Goal: Task Accomplishment & Management: Use online tool/utility

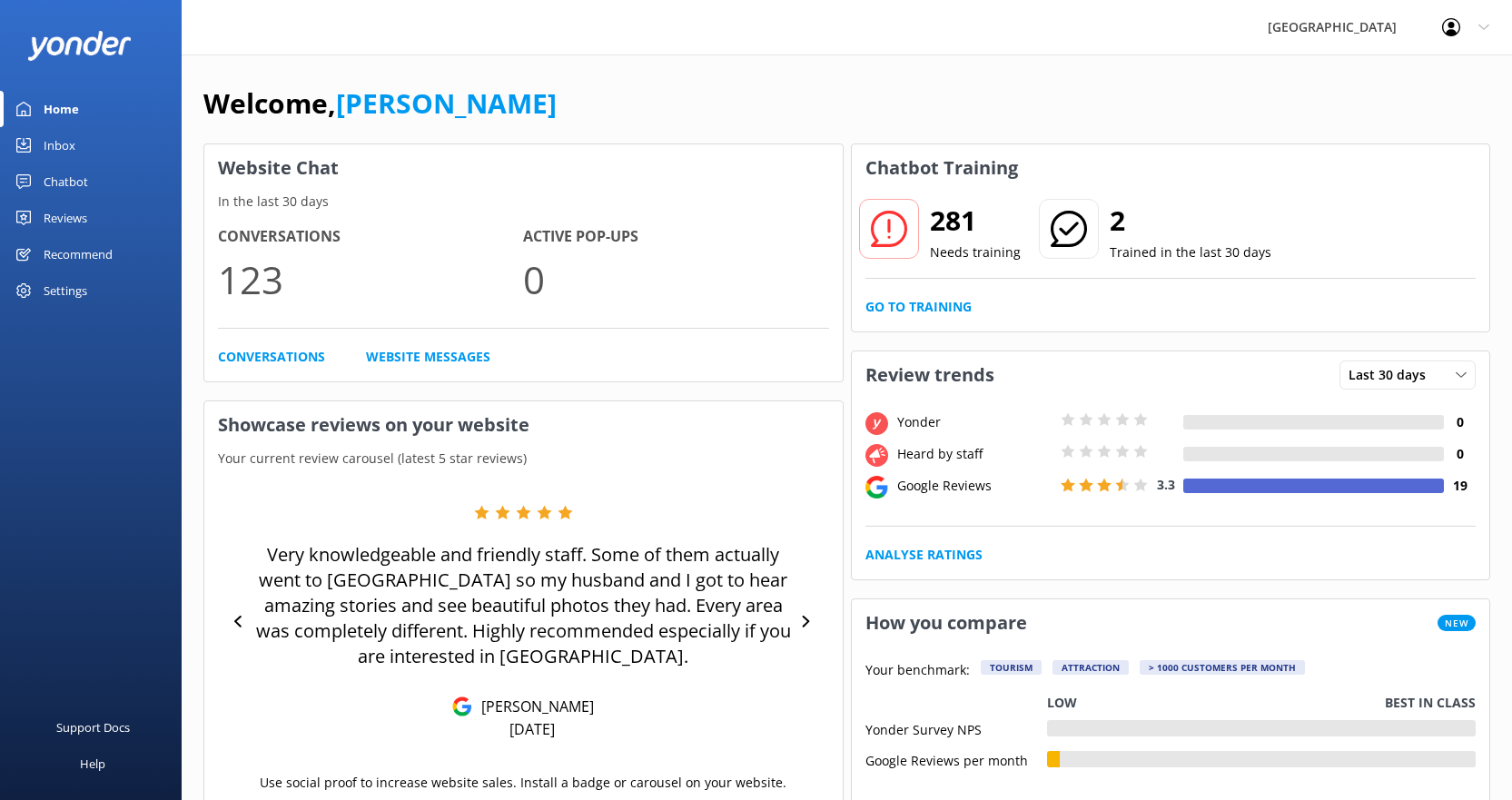
click at [70, 286] on div "Settings" at bounding box center [65, 290] width 44 height 36
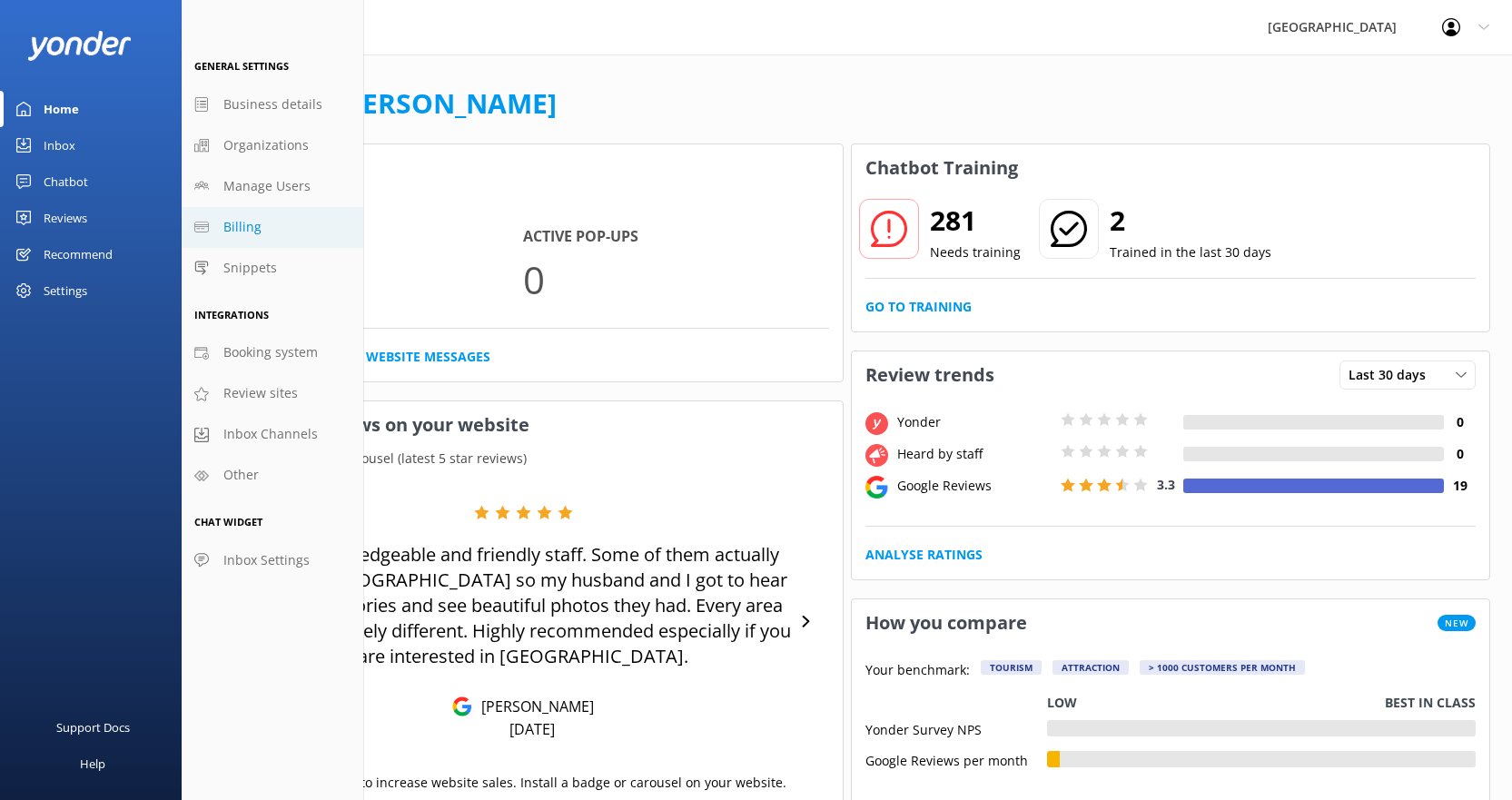
click at [243, 231] on span "Billing" at bounding box center [242, 227] width 38 height 19
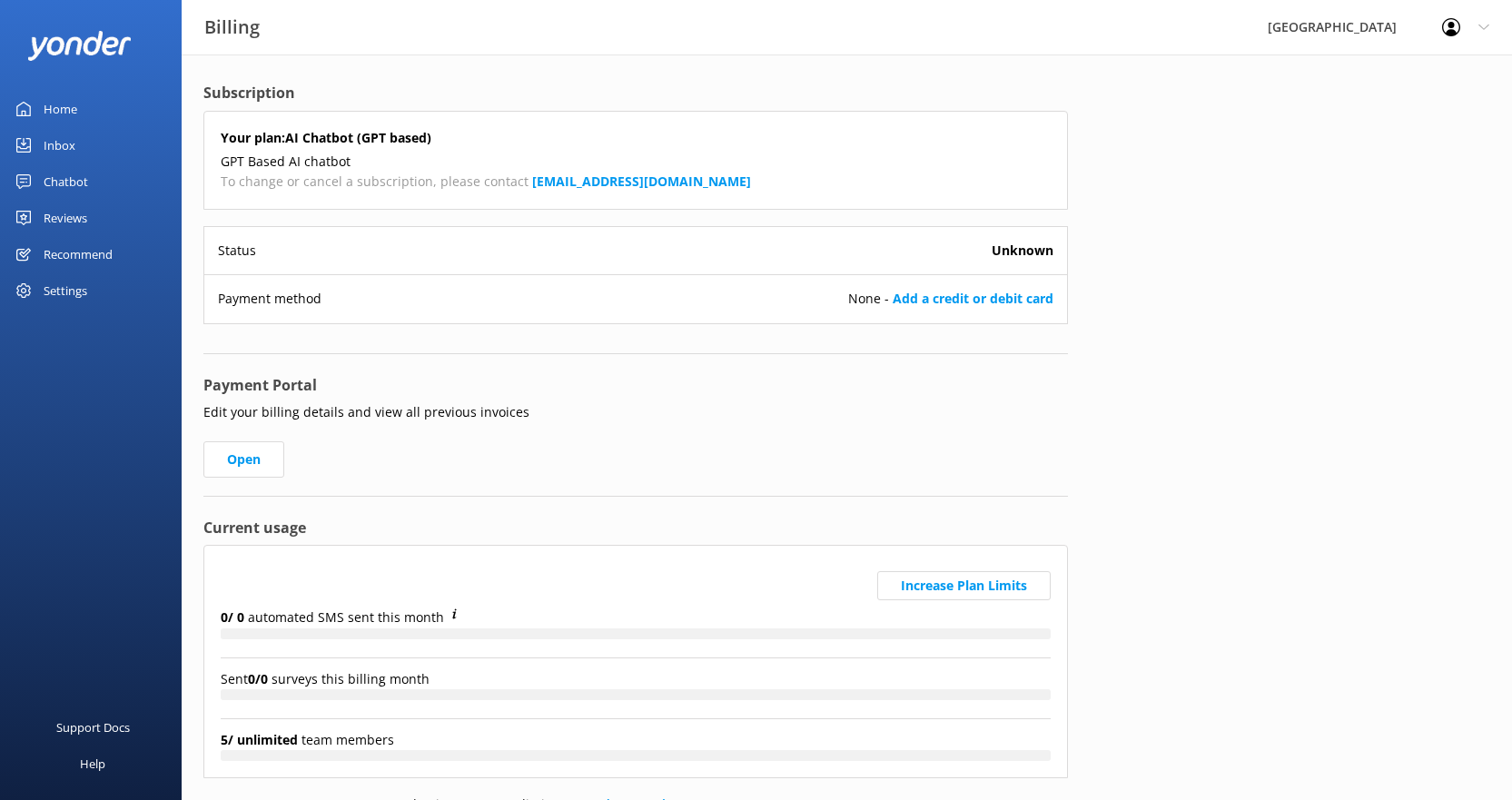
click at [1335, 33] on div "[GEOGRAPHIC_DATA]" at bounding box center [1332, 27] width 174 height 55
click at [1457, 26] on icon at bounding box center [1452, 27] width 19 height 19
click at [1209, 161] on div "Subscription Your plan: AI Chatbot (GPT based) GPT Based AI chatbot To change o…" at bounding box center [846, 475] width 1331 height 840
click at [1001, 299] on link "Add a credit or debit card" at bounding box center [973, 298] width 161 height 18
click at [67, 107] on div "Home" at bounding box center [60, 108] width 33 height 36
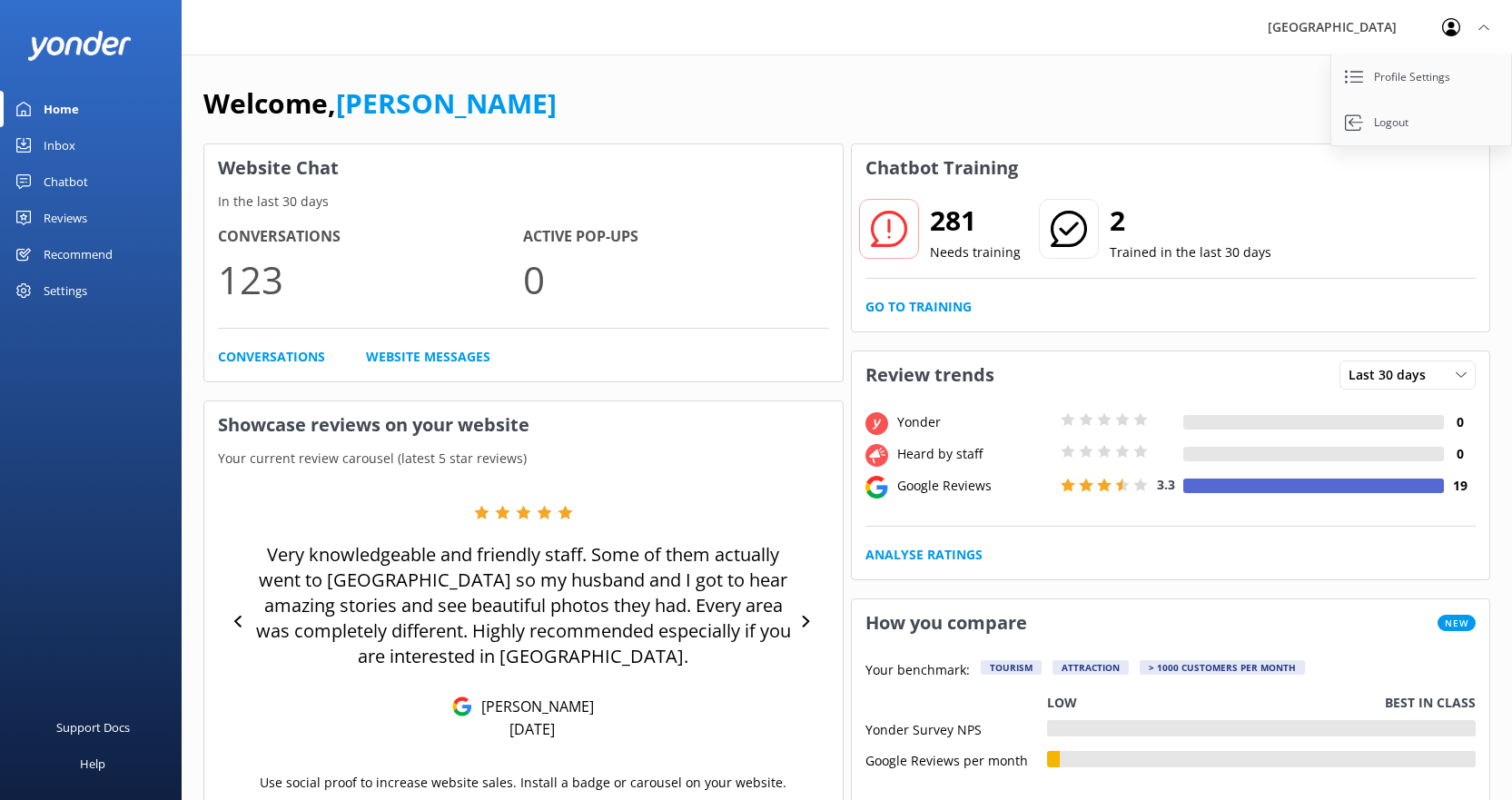
click at [60, 182] on div "Chatbot" at bounding box center [66, 181] width 45 height 36
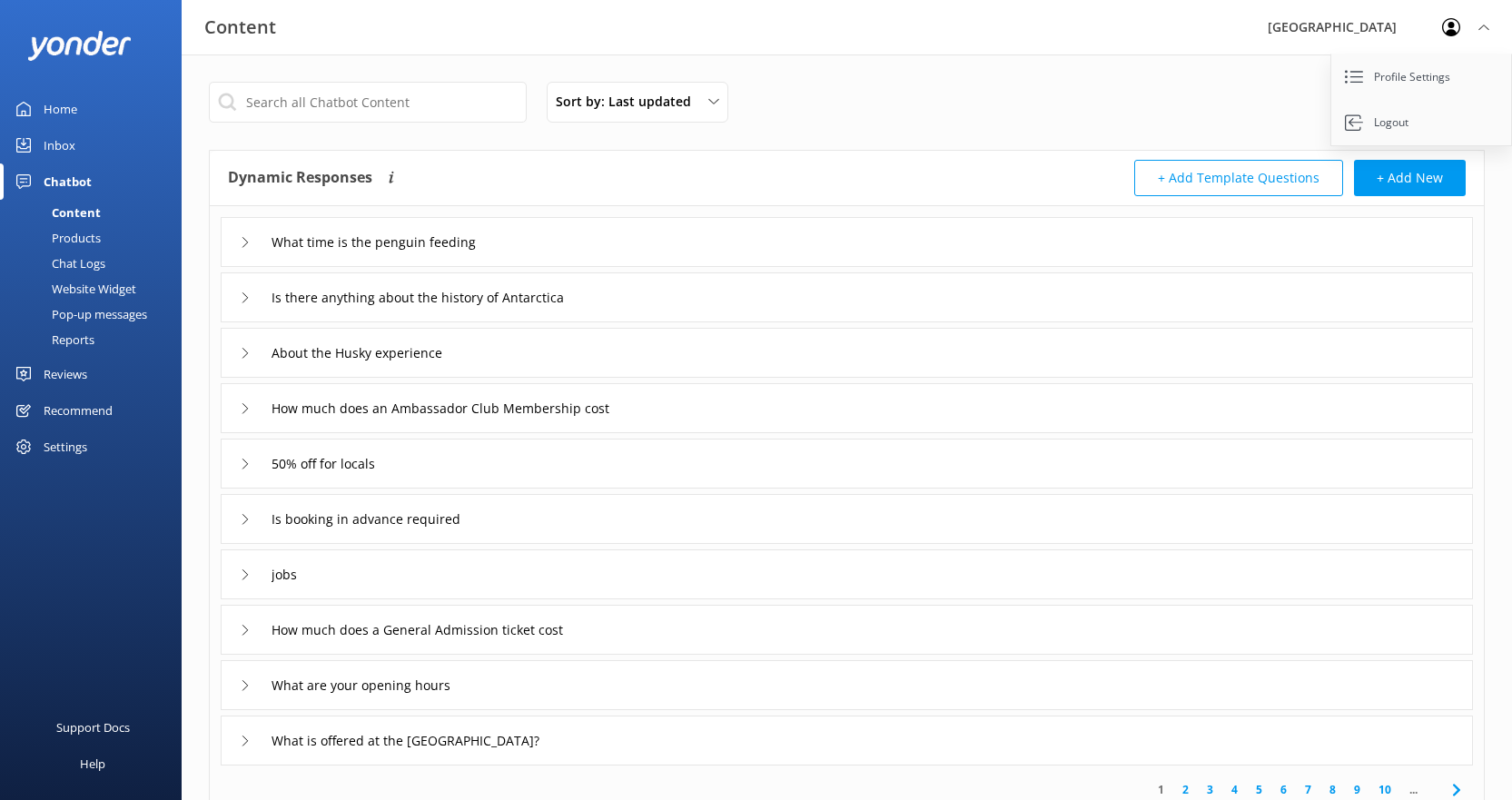
click at [99, 313] on div "Pop-up messages" at bounding box center [79, 314] width 136 height 25
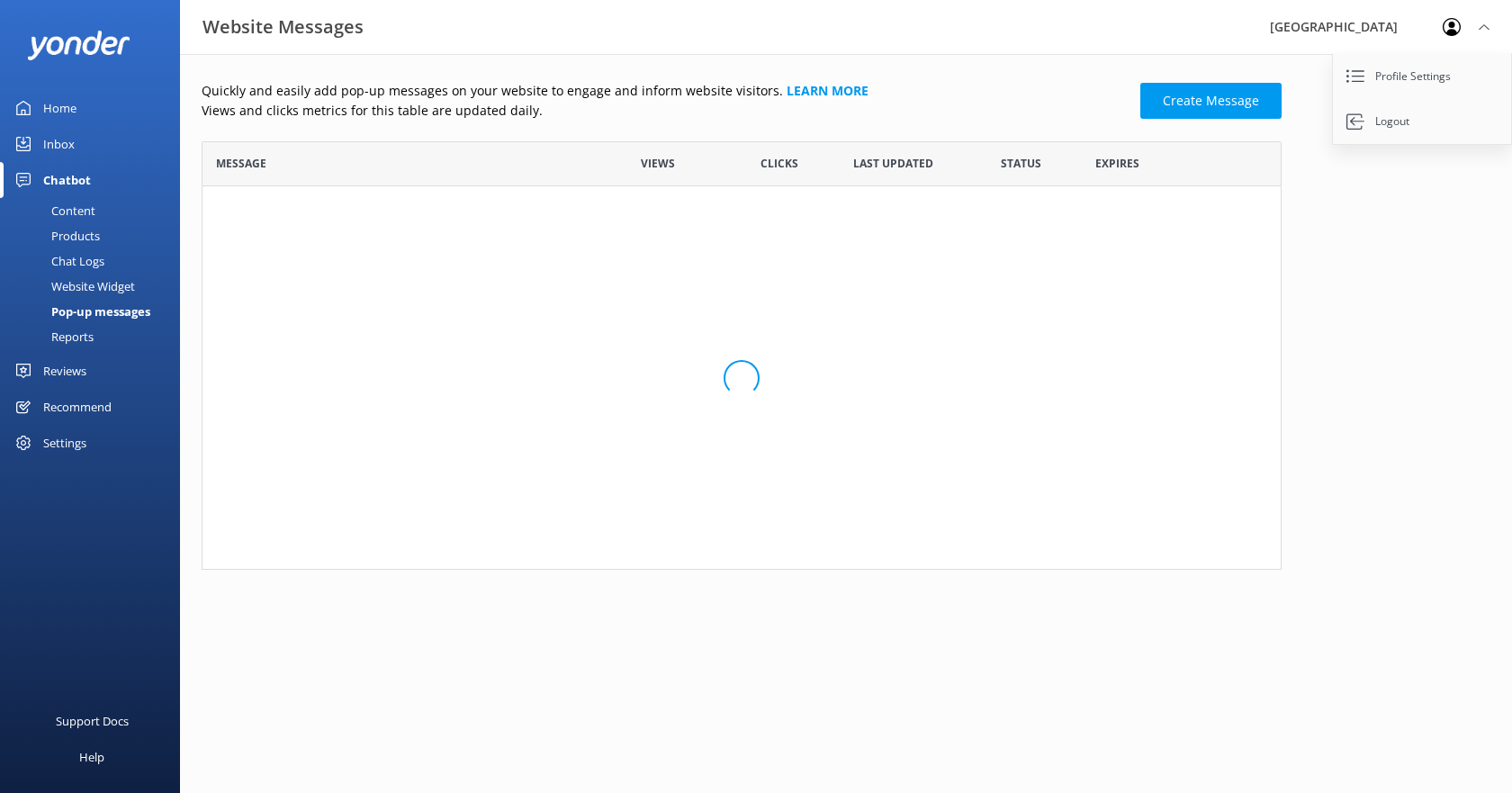
scroll to position [262, 1067]
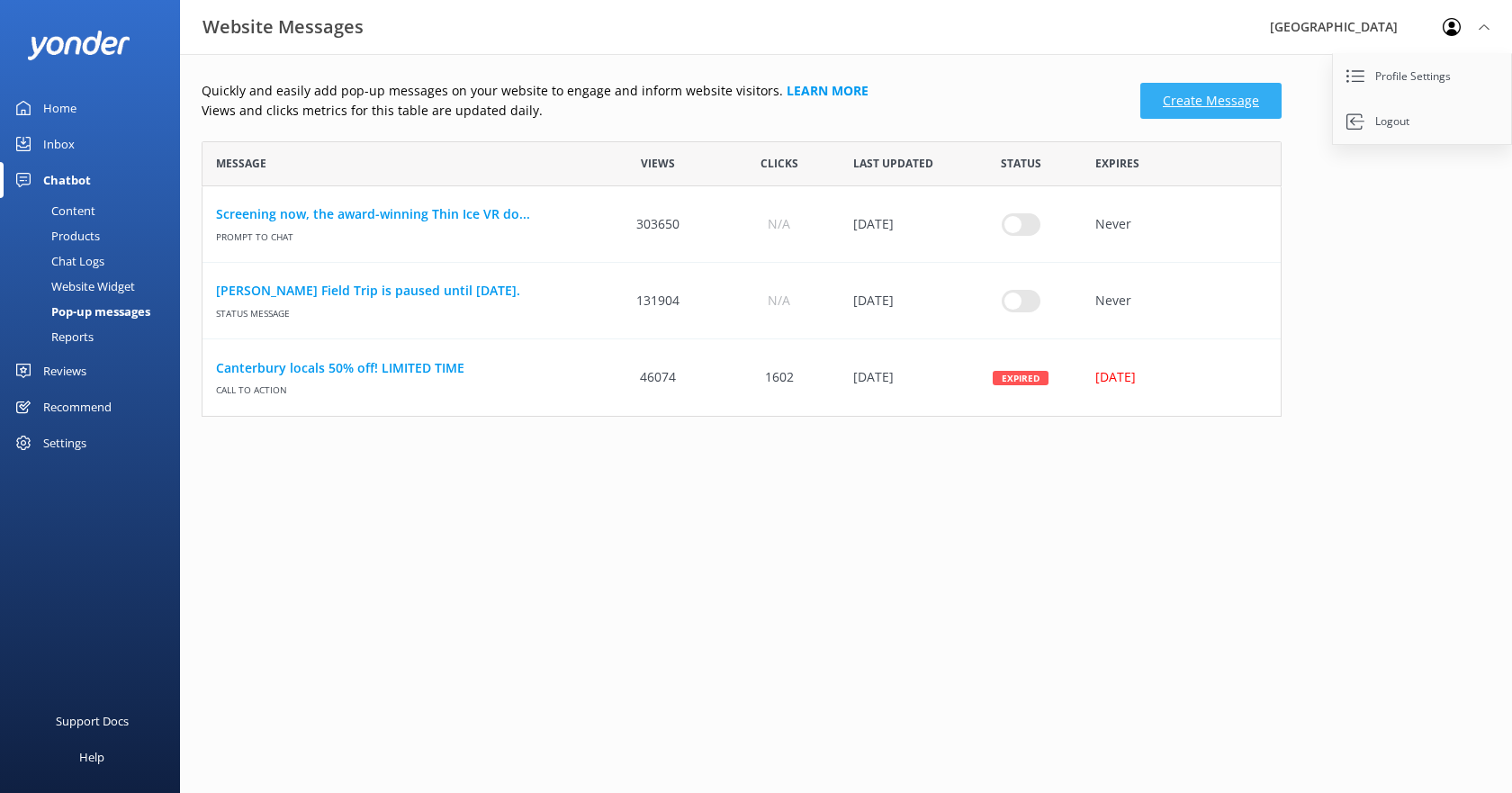
click at [1185, 106] on link "Create Message" at bounding box center [1211, 100] width 141 height 36
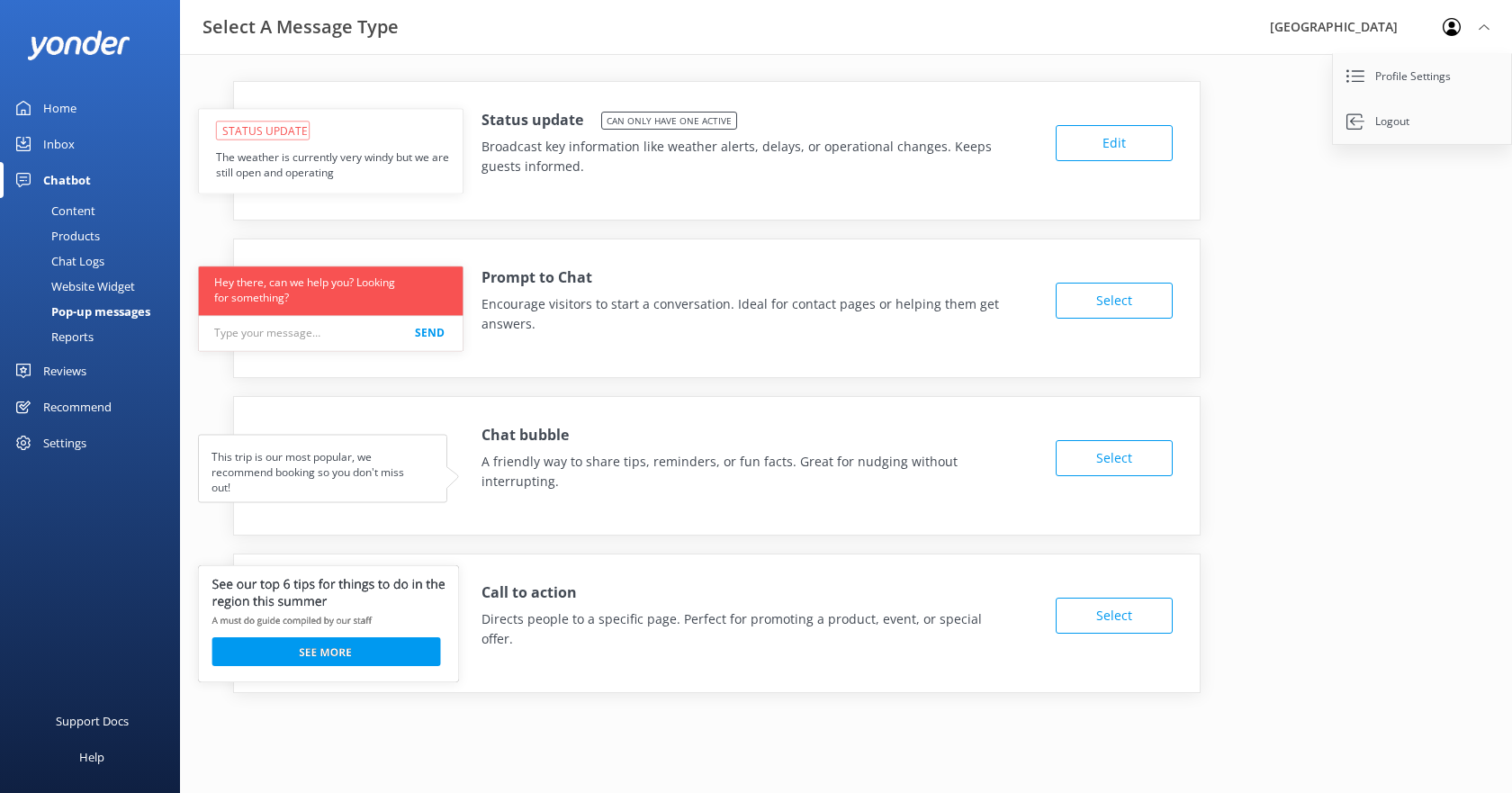
click at [1093, 137] on button "Edit" at bounding box center [1114, 143] width 117 height 36
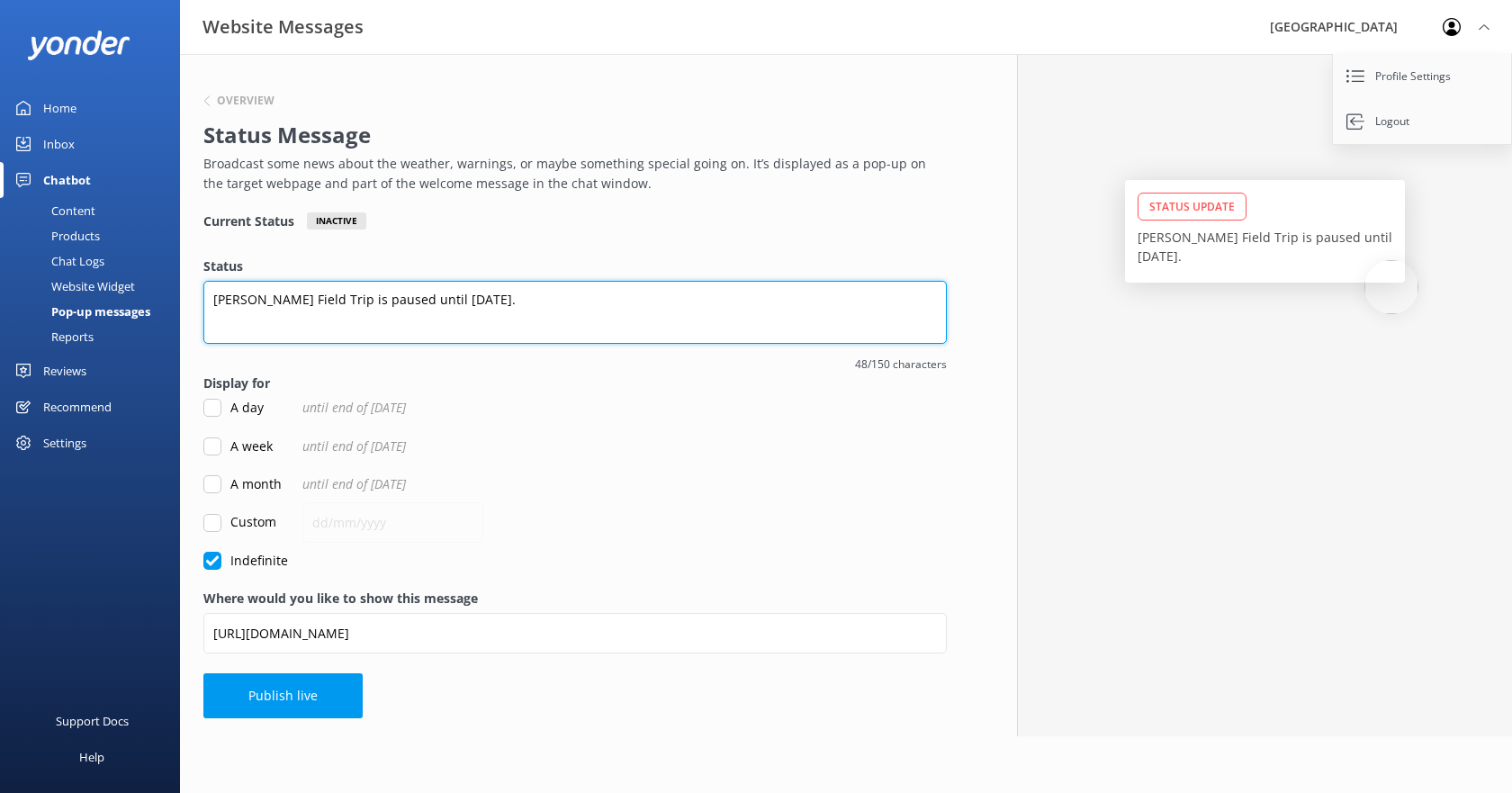
click at [318, 297] on textarea "[PERSON_NAME] Field Trip is paused until [DATE]." at bounding box center [576, 312] width 744 height 63
click at [556, 302] on textarea "[PERSON_NAME] Field Trip is paused until [DATE]." at bounding box center [576, 312] width 744 height 63
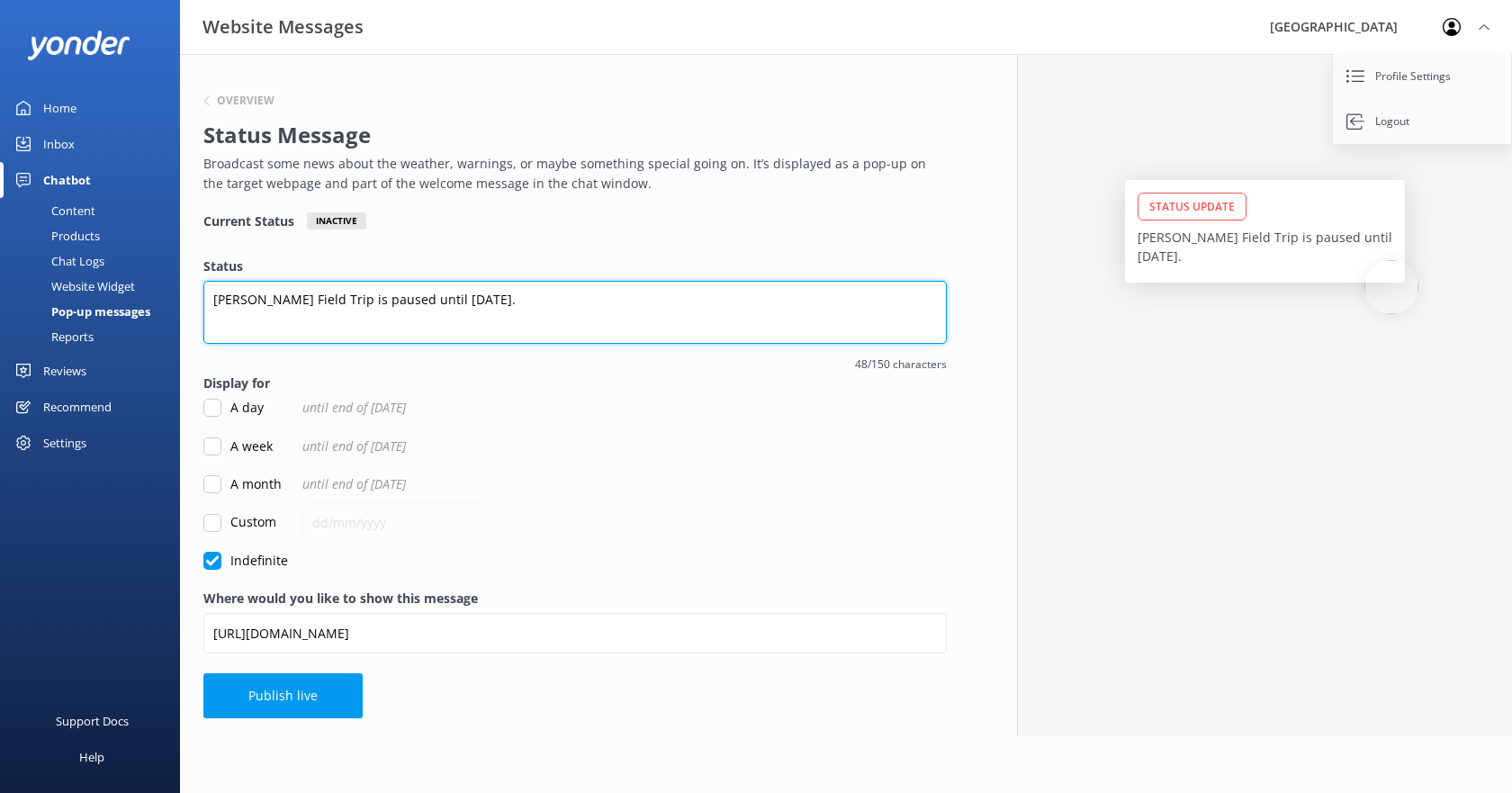
click at [556, 302] on textarea "[PERSON_NAME] Field Trip is paused until [DATE]." at bounding box center [576, 312] width 744 height 63
paste textarea "Our online booking system is temporarily down and tickets must be purchased in …"
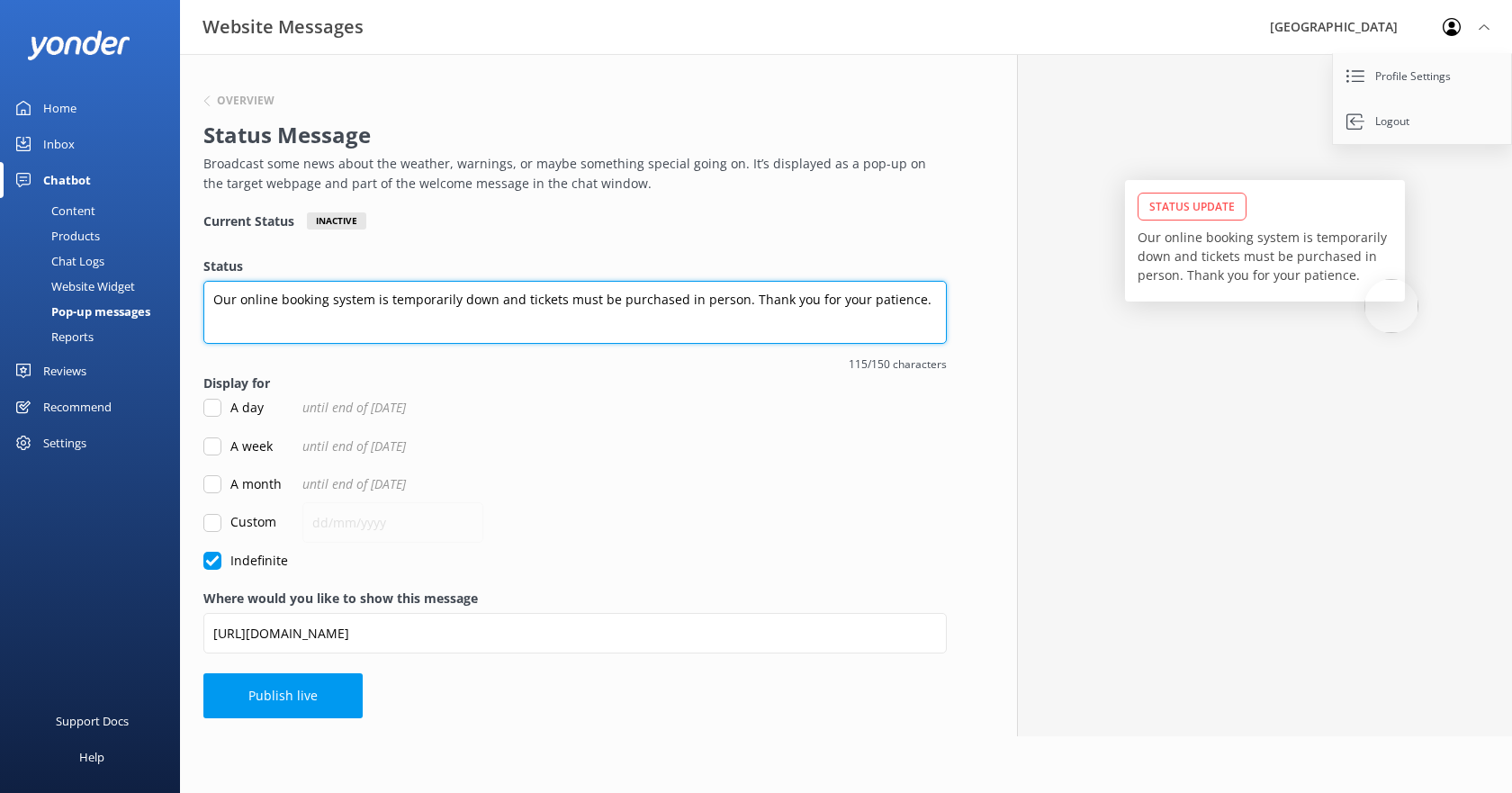
type textarea "Our online booking system is temporarily down and tickets must be purchased in …"
